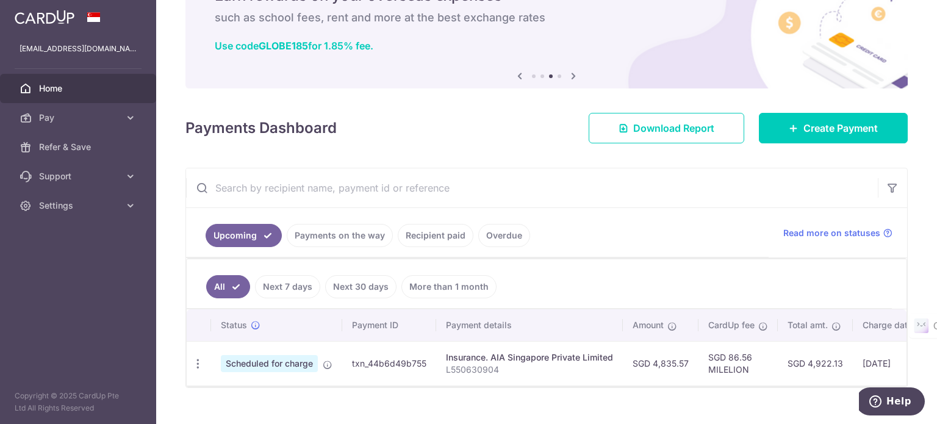
click at [93, 96] on link "Home" at bounding box center [78, 88] width 156 height 29
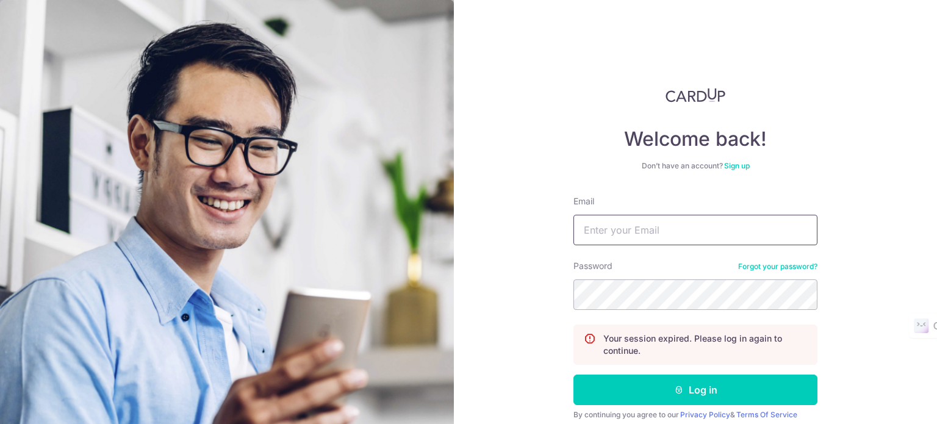
click at [632, 219] on input "Email" at bounding box center [695, 230] width 244 height 30
type input "[EMAIL_ADDRESS][DOMAIN_NAME]"
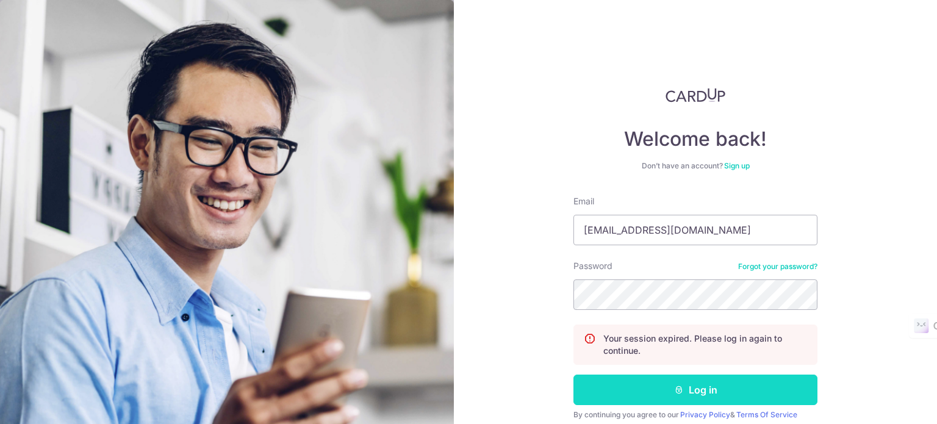
click at [705, 393] on button "Log in" at bounding box center [695, 389] width 244 height 30
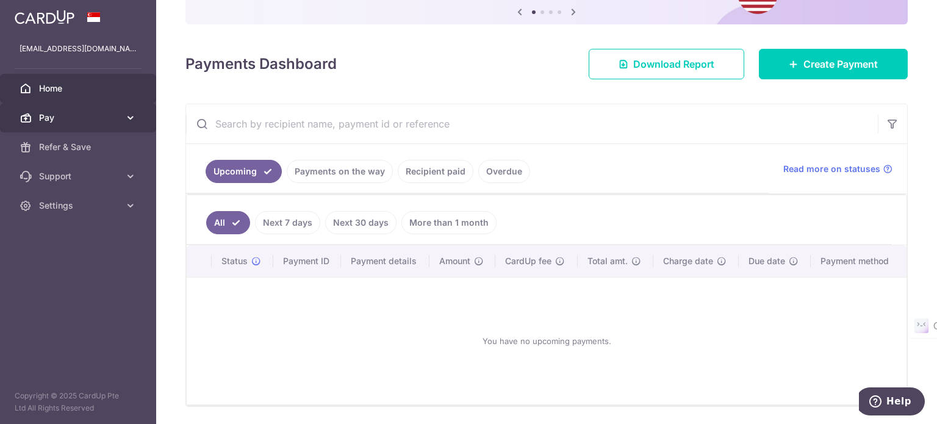
click at [98, 118] on span "Pay" at bounding box center [79, 118] width 81 height 12
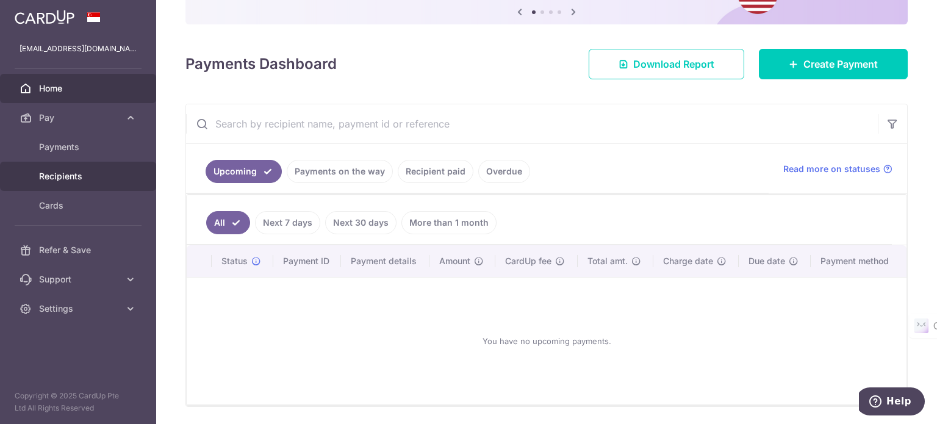
click at [92, 163] on link "Recipients" at bounding box center [78, 176] width 156 height 29
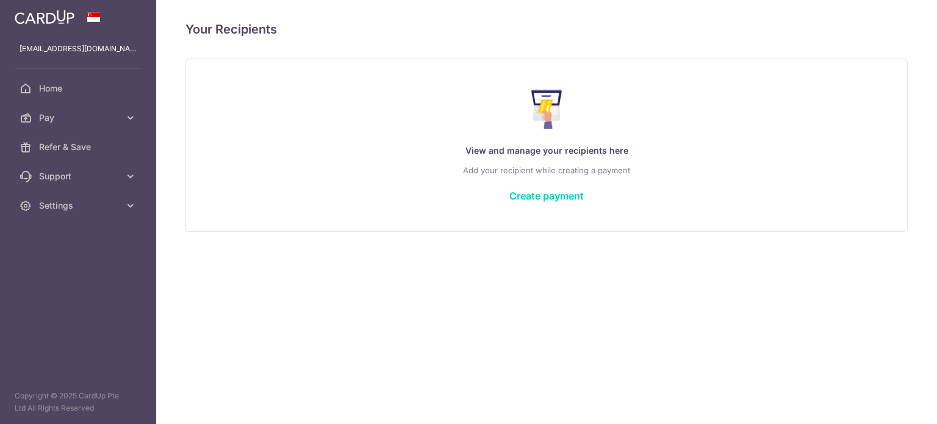
click at [99, 150] on span "Refer & Save" at bounding box center [79, 147] width 81 height 12
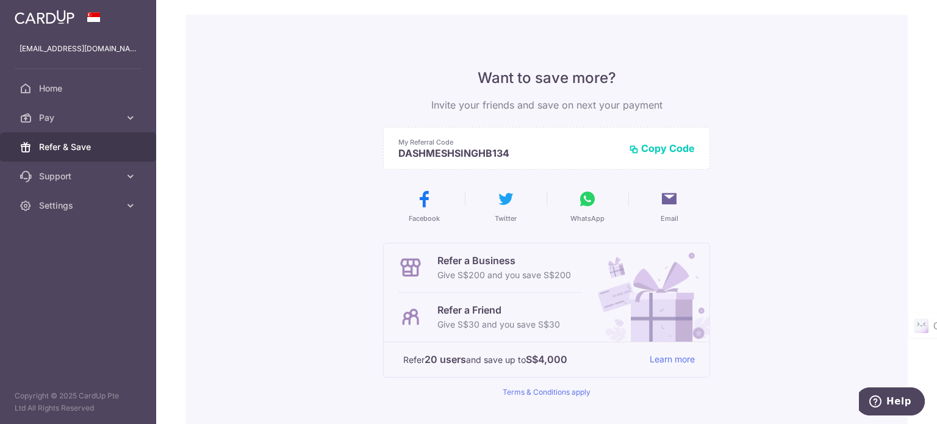
scroll to position [50, 0]
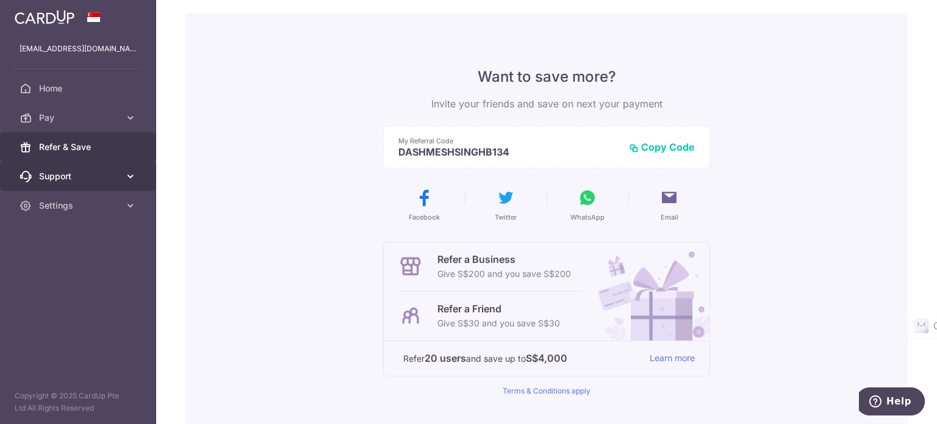
click at [87, 182] on link "Support" at bounding box center [78, 176] width 156 height 29
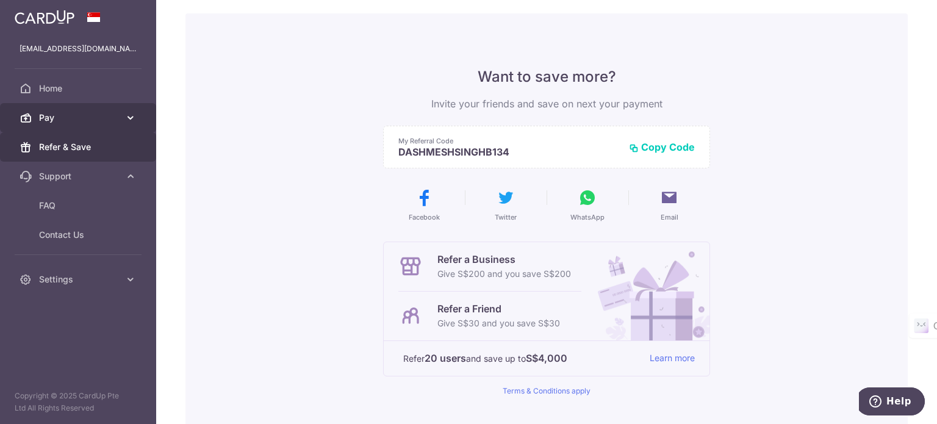
click at [84, 122] on span "Pay" at bounding box center [79, 118] width 81 height 12
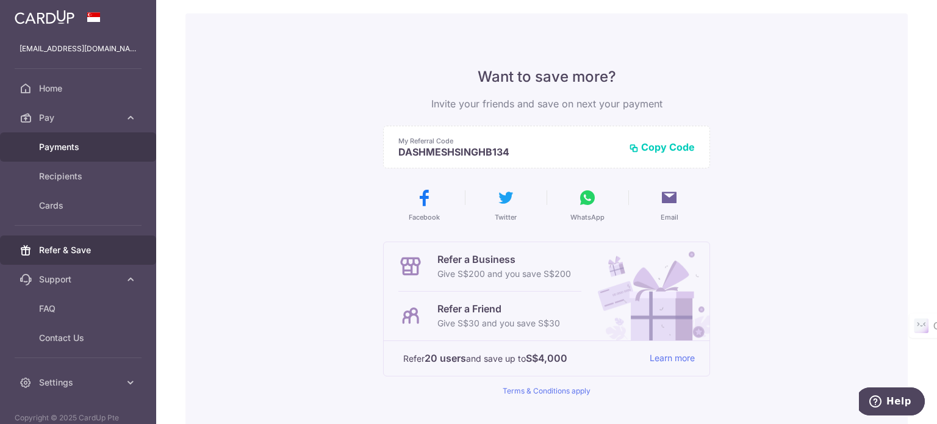
click at [121, 144] on link "Payments" at bounding box center [78, 146] width 156 height 29
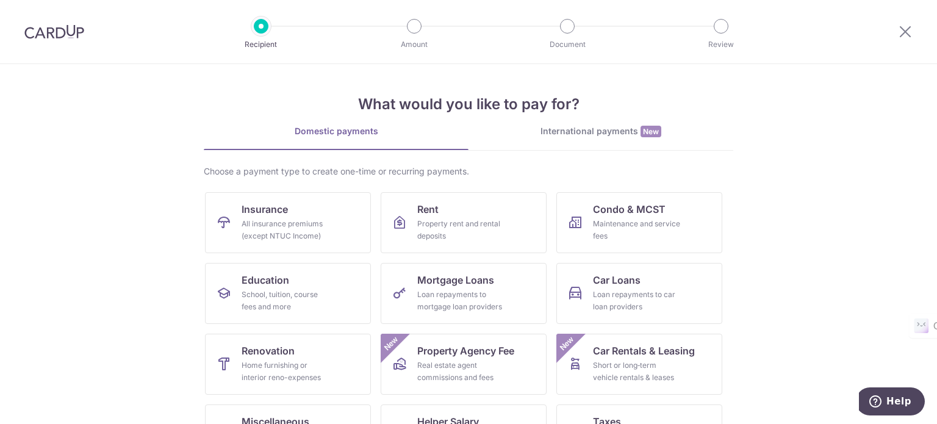
click at [59, 28] on img at bounding box center [54, 31] width 60 height 15
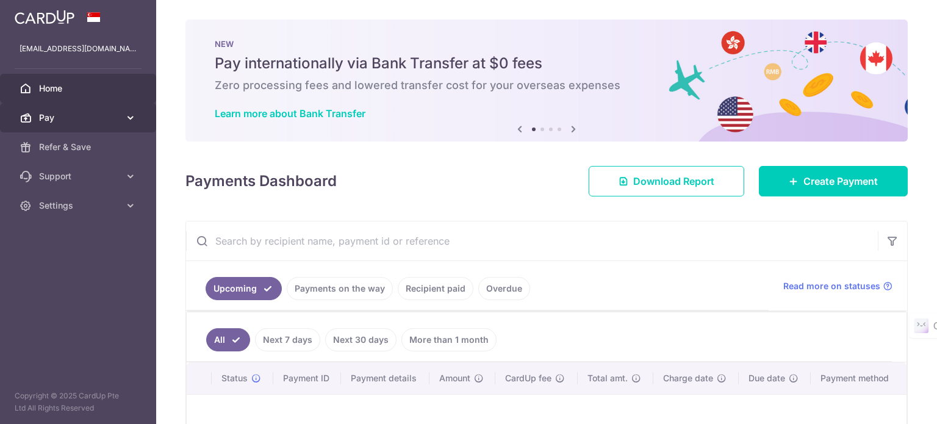
click at [88, 124] on link "Pay" at bounding box center [78, 117] width 156 height 29
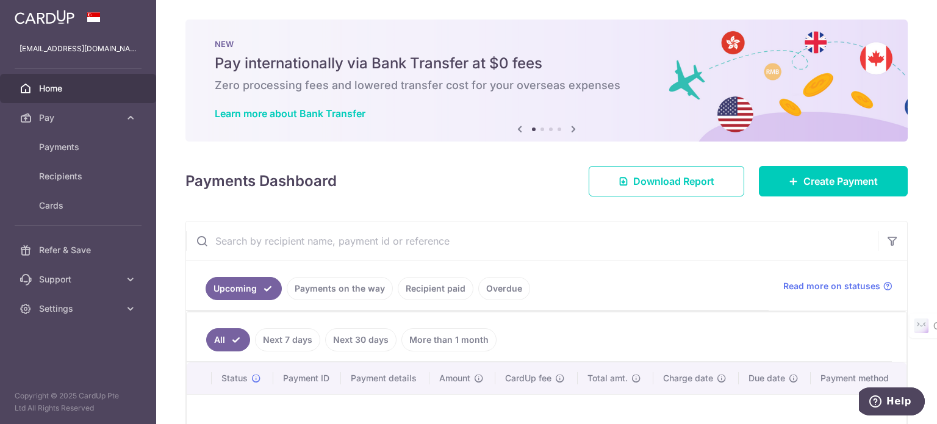
click at [108, 84] on span "Home" at bounding box center [79, 88] width 81 height 12
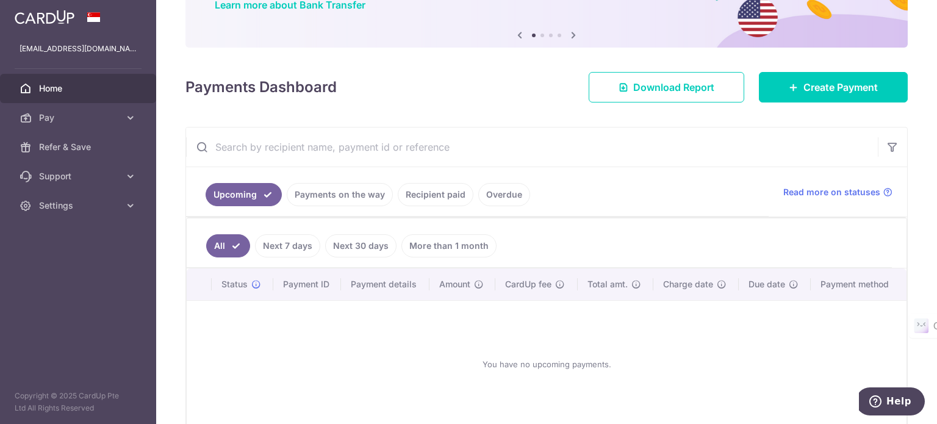
click at [454, 198] on link "Recipient paid" at bounding box center [436, 194] width 76 height 23
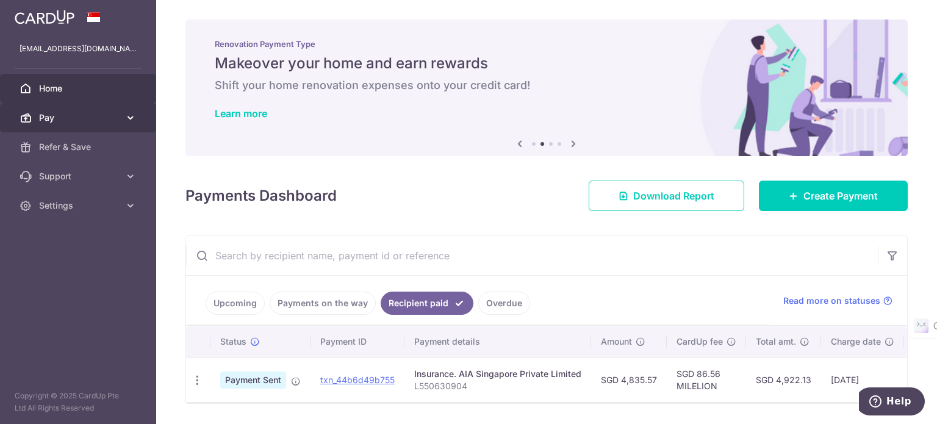
click at [134, 108] on link "Pay" at bounding box center [78, 117] width 156 height 29
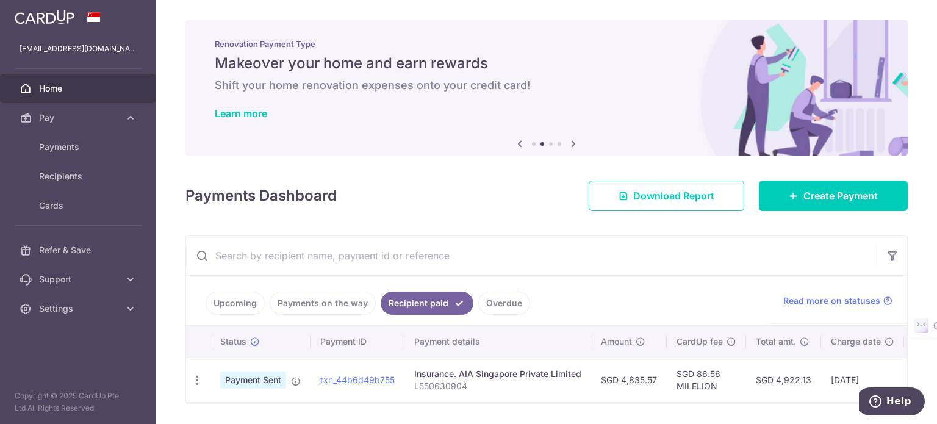
click at [571, 144] on icon at bounding box center [573, 143] width 15 height 15
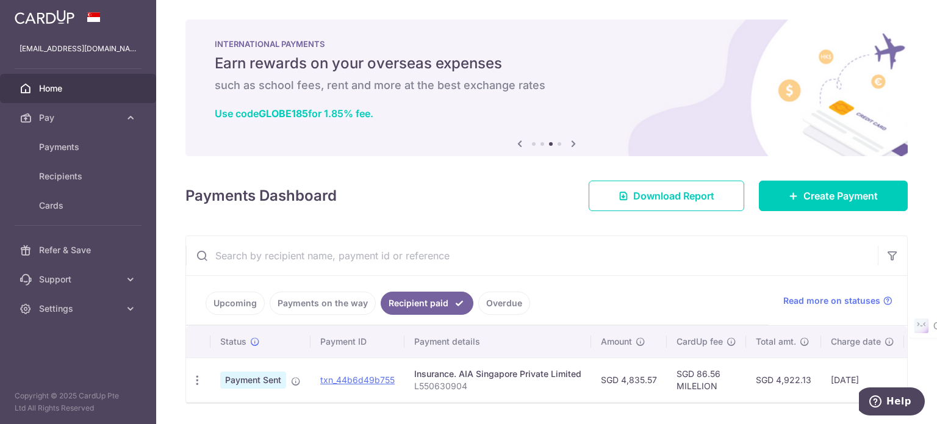
drag, startPoint x: 571, startPoint y: 144, endPoint x: 560, endPoint y: 109, distance: 37.2
click at [560, 109] on div "Use code GLOBE185 for 1.85% fee." at bounding box center [547, 113] width 664 height 12
click at [568, 141] on icon at bounding box center [573, 143] width 15 height 15
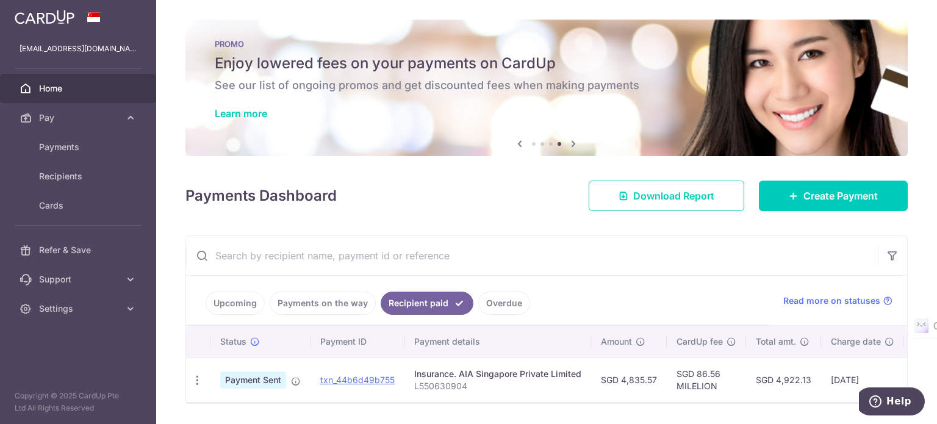
click at [568, 141] on icon at bounding box center [573, 143] width 15 height 15
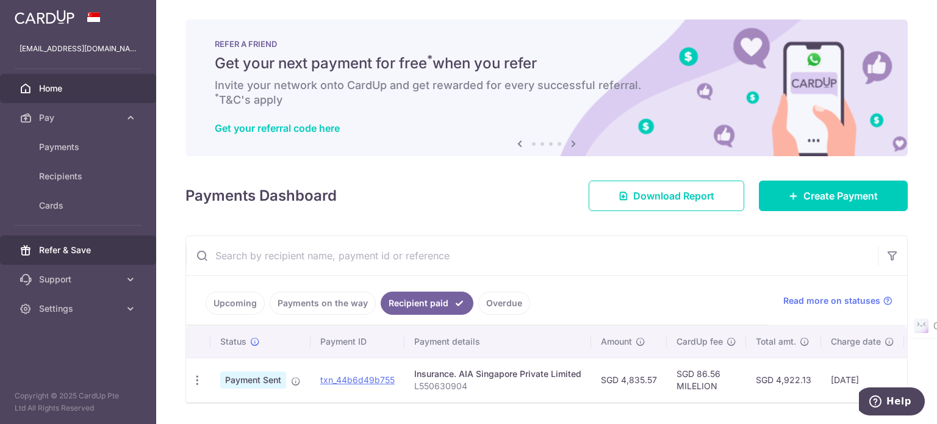
click at [91, 235] on link "Refer & Save" at bounding box center [78, 249] width 156 height 29
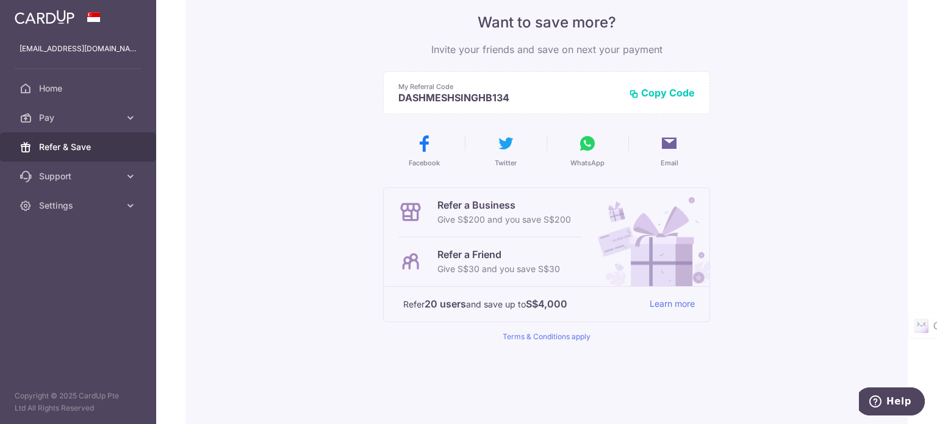
scroll to position [104, 0]
